Goal: Navigation & Orientation: Find specific page/section

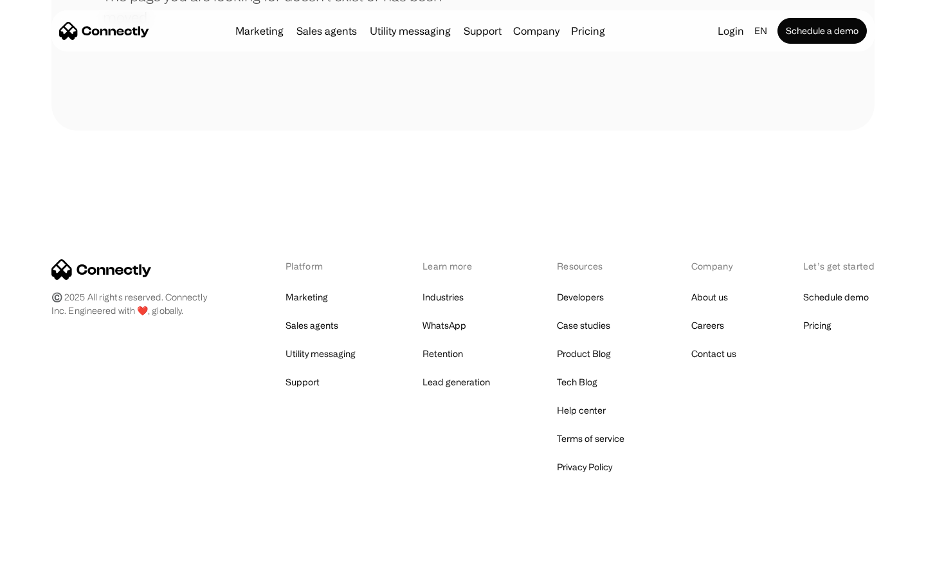
scroll to position [235, 0]
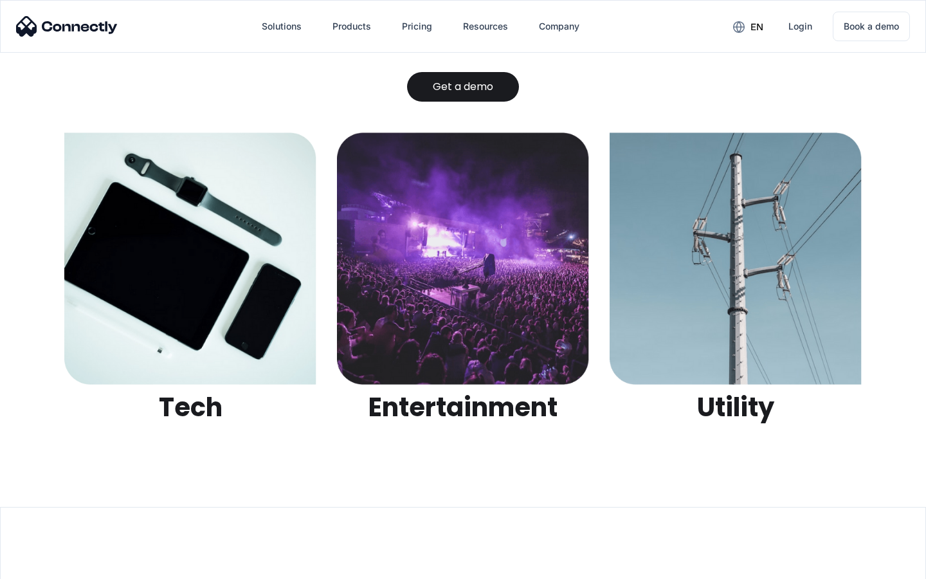
scroll to position [4058, 0]
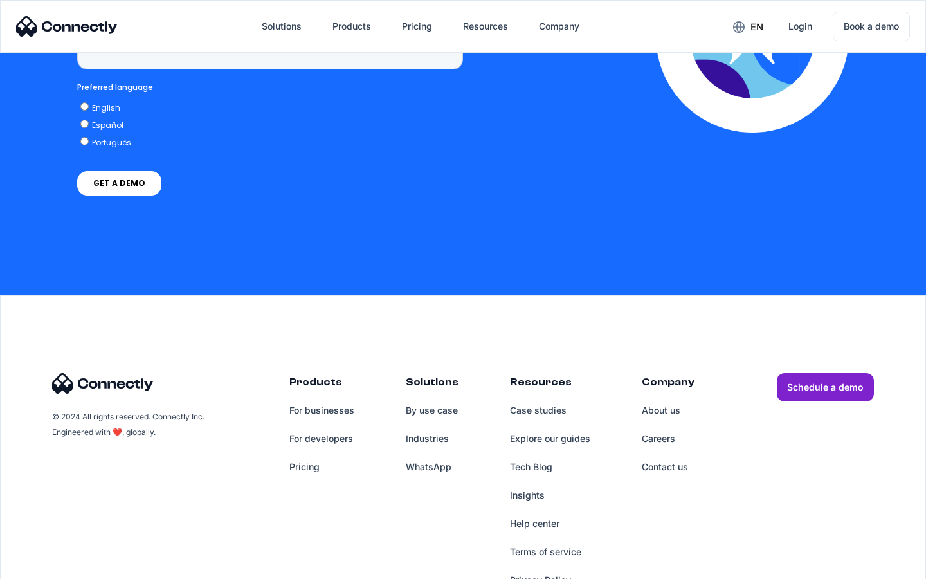
scroll to position [3275, 0]
